Goal: Find specific page/section: Find specific page/section

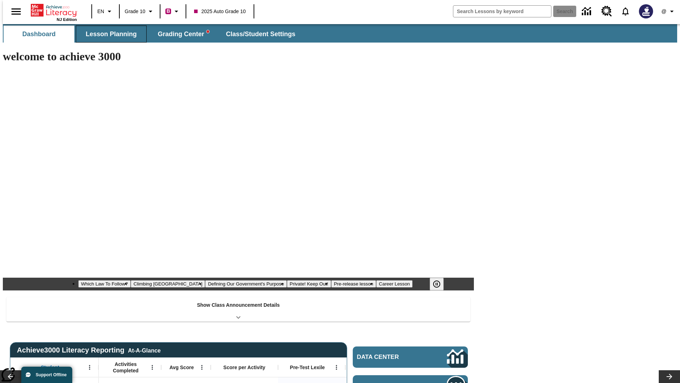
click at [108, 34] on span "Lesson Planning" at bounding box center [111, 34] width 51 height 8
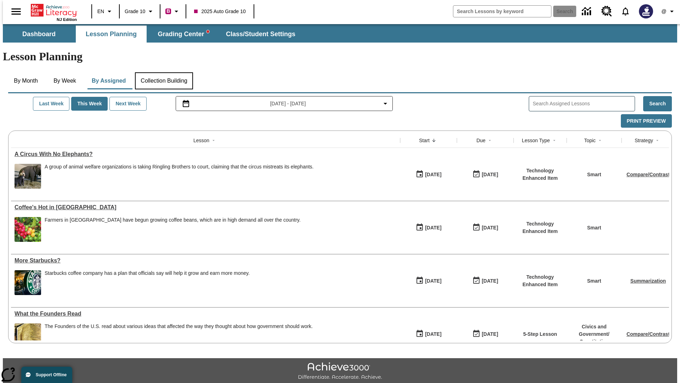
click at [164, 72] on button "Collection Building" at bounding box center [164, 80] width 58 height 17
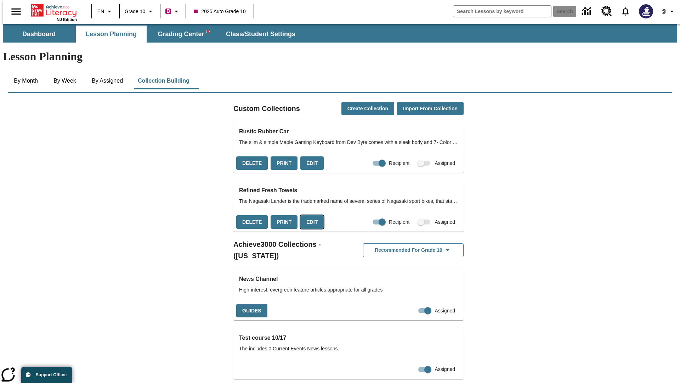
click at [310, 215] on button "Edit" at bounding box center [312, 222] width 23 height 14
